Goal: Use online tool/utility: Utilize a website feature to perform a specific function

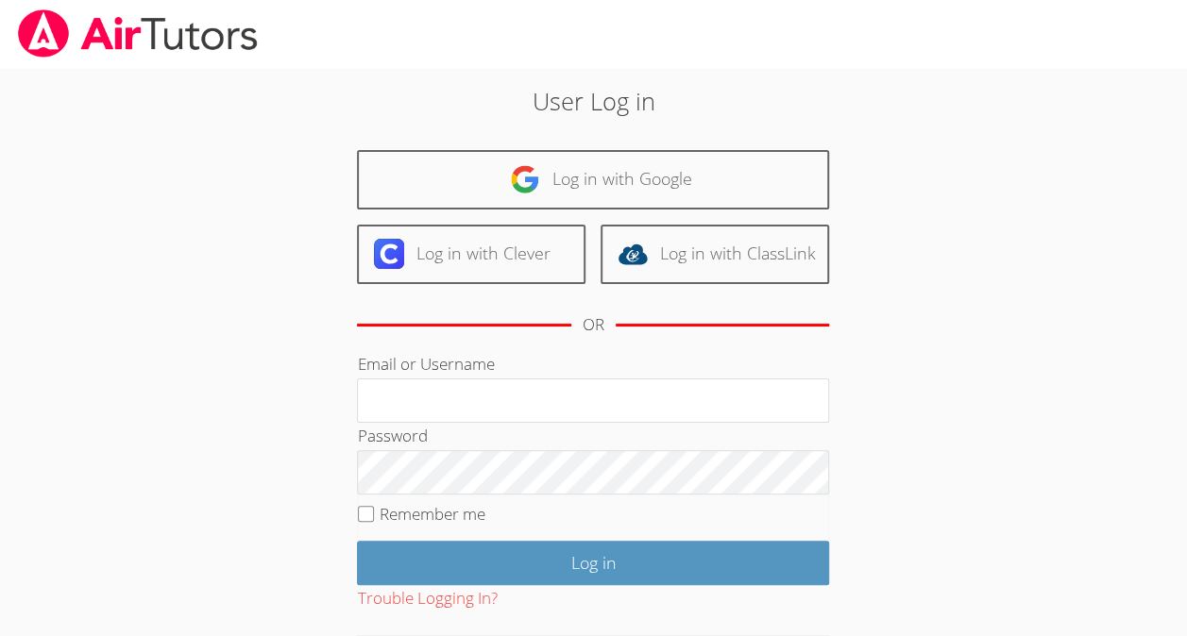
click at [636, 119] on div "User Log in Log in with Google Log in with Clever Log in with ClassLink OR Emai…" at bounding box center [593, 395] width 641 height 625
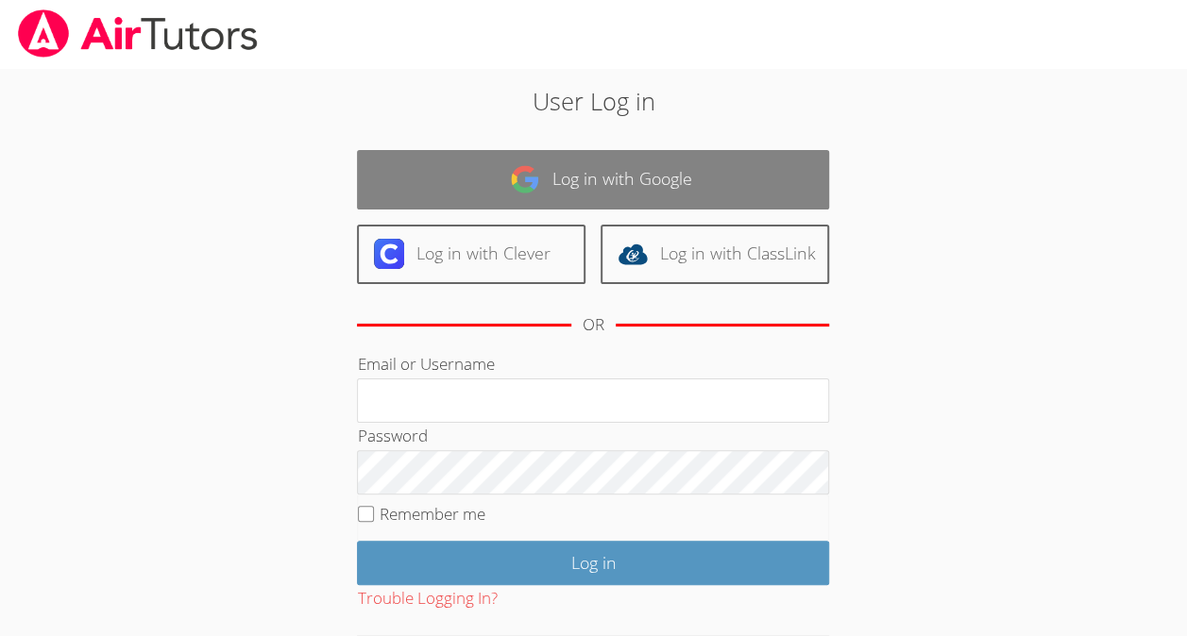
click at [608, 163] on link "Log in with Google" at bounding box center [593, 179] width 472 height 59
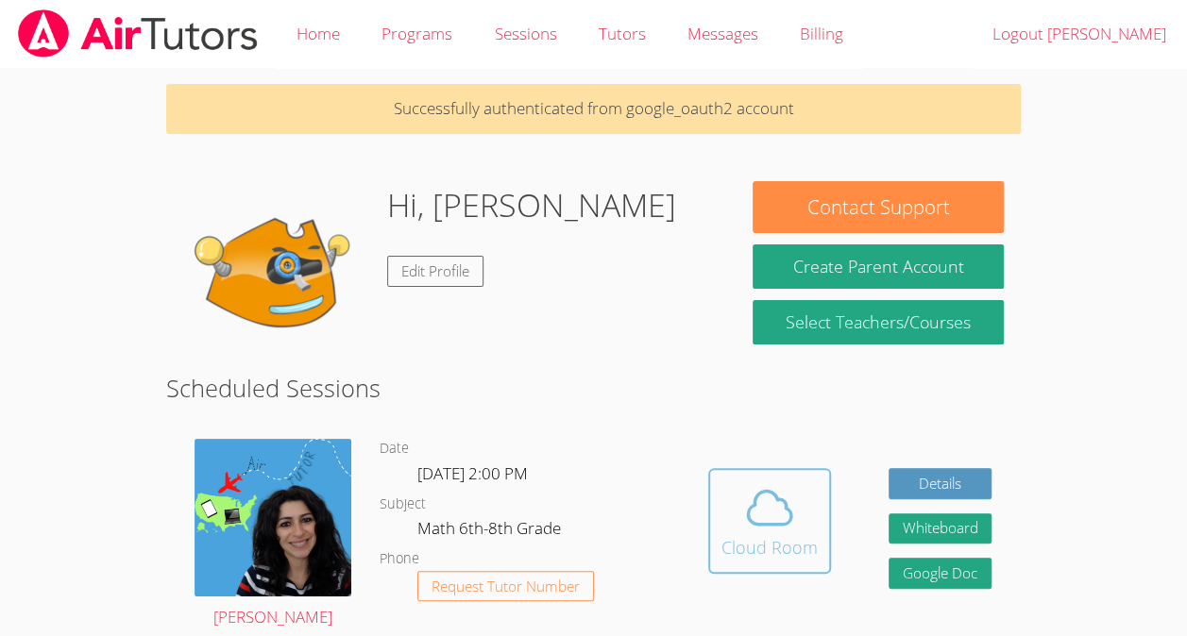
click at [783, 574] on button "Cloud Room" at bounding box center [769, 521] width 123 height 106
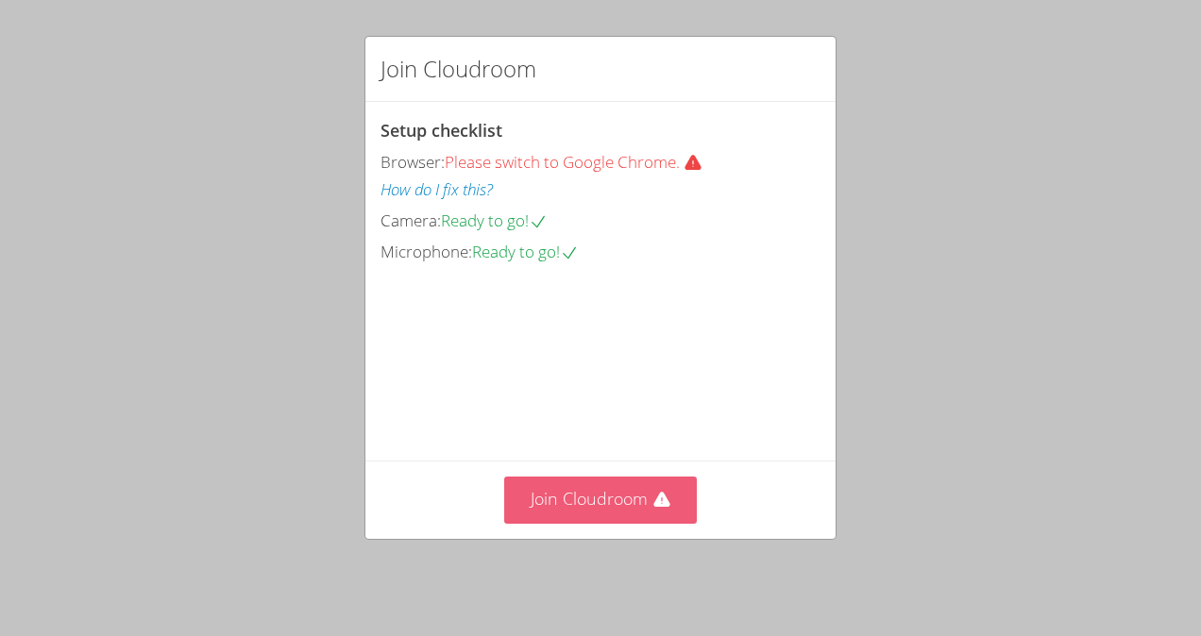
click at [653, 510] on icon at bounding box center [662, 500] width 19 height 19
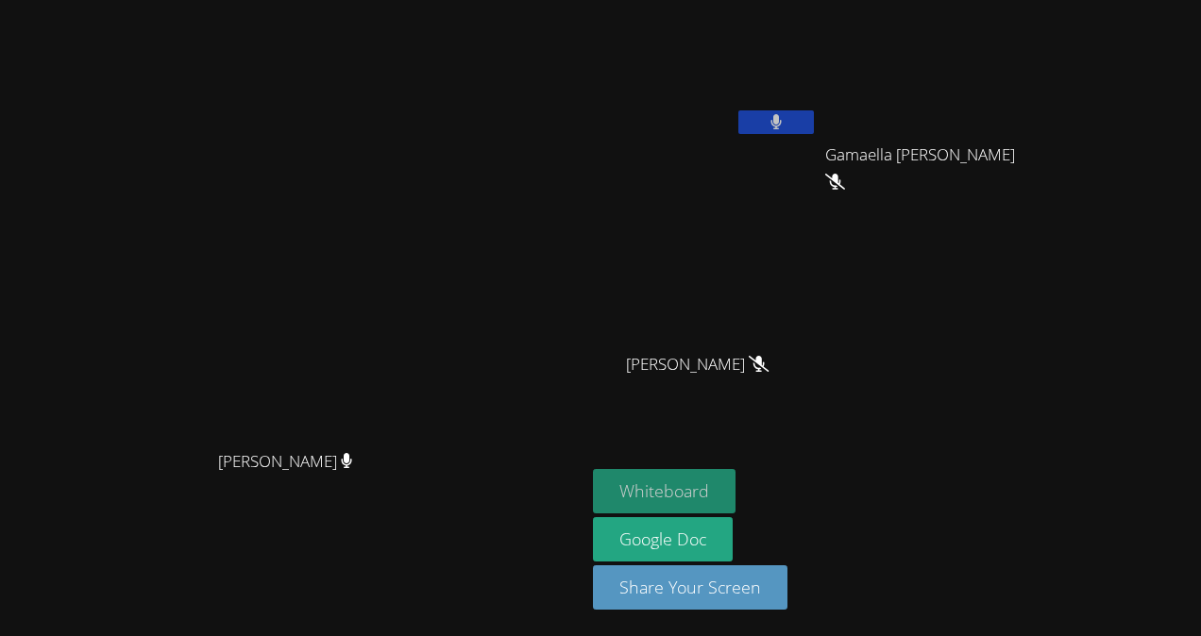
click at [736, 500] on button "Whiteboard" at bounding box center [664, 491] width 143 height 44
